Goal: Communication & Community: Ask a question

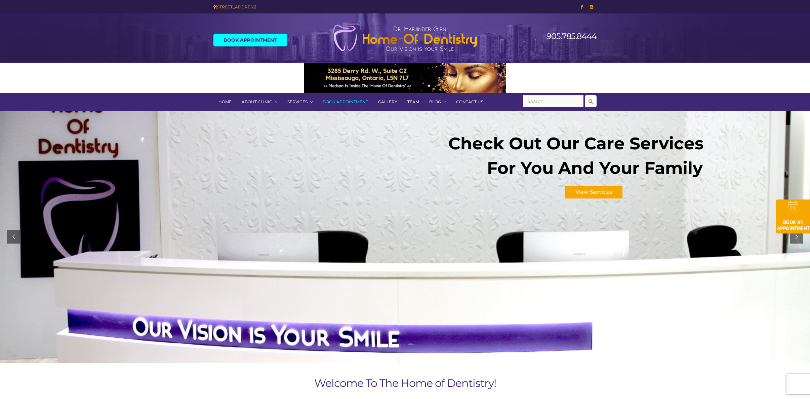
click at [467, 100] on link "Contact Us" at bounding box center [469, 101] width 37 height 17
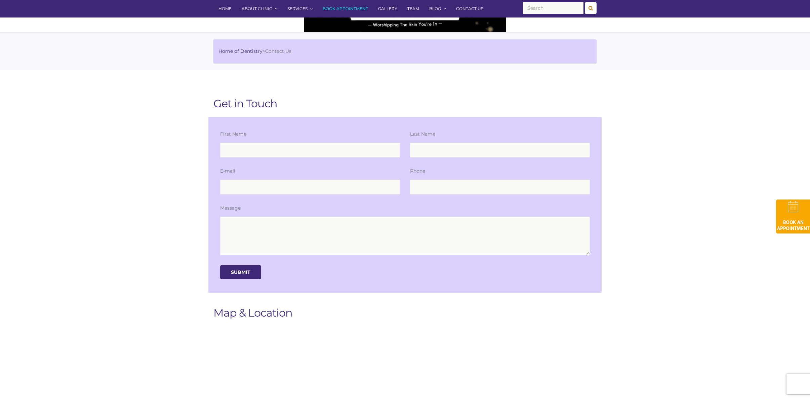
scroll to position [54, 0]
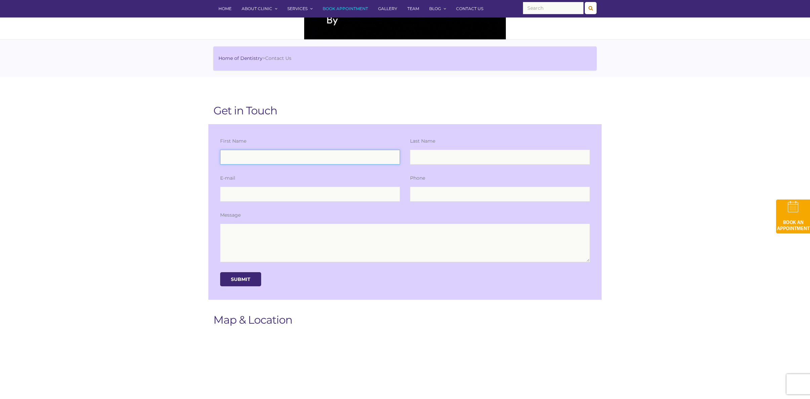
click at [384, 157] on input "text" at bounding box center [310, 157] width 180 height 15
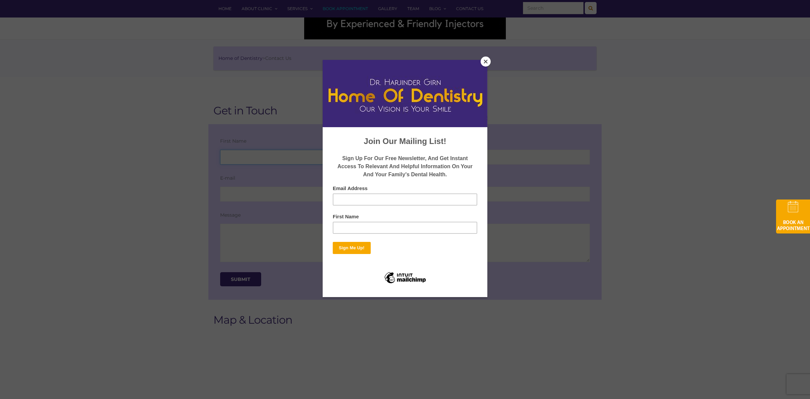
type input "[PERSON_NAME]"
type input "Wild"
type input "[EMAIL_ADDRESS][DOMAIN_NAME]"
type input "4169957943"
click at [487, 61] on button "Close" at bounding box center [486, 61] width 10 height 10
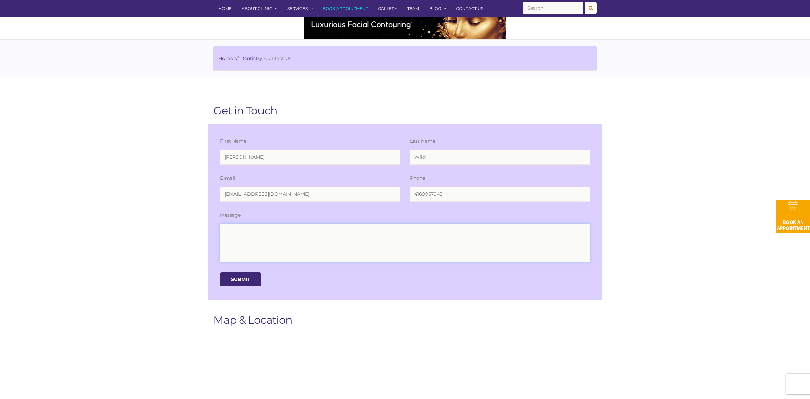
click at [369, 231] on textarea at bounding box center [405, 243] width 370 height 38
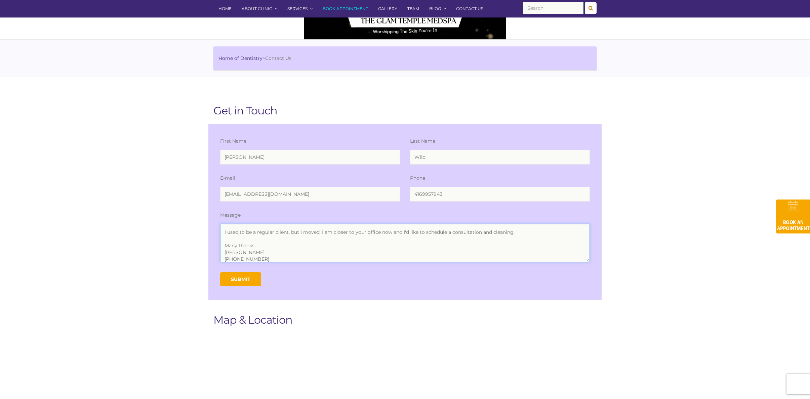
type textarea "Hi, I used to be a regular client, but I moved. I am closer to your office now …"
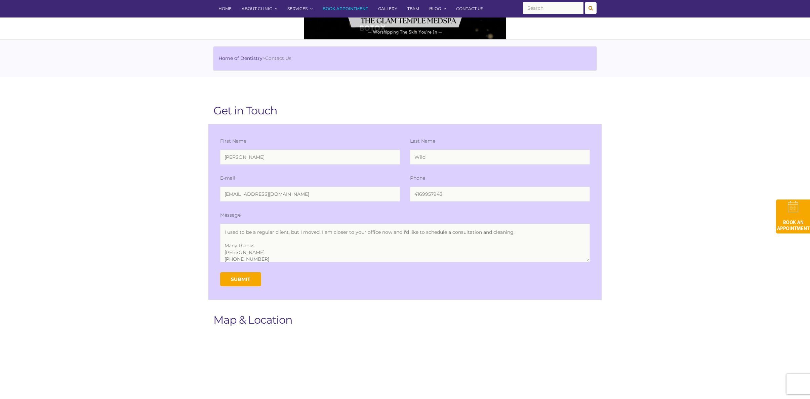
click at [255, 277] on input "Submit" at bounding box center [240, 279] width 41 height 14
